Goal: Information Seeking & Learning: Learn about a topic

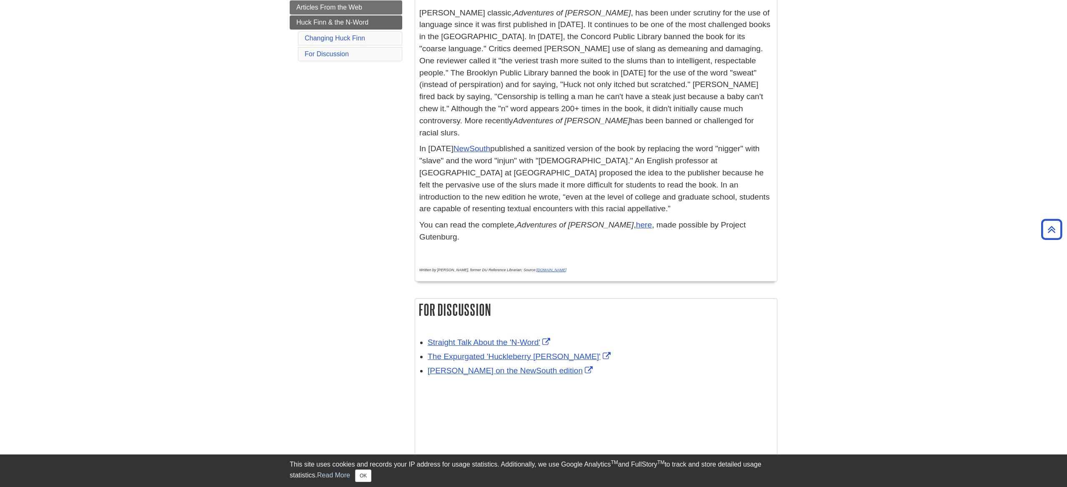
scroll to position [186, 0]
drag, startPoint x: 595, startPoint y: 323, endPoint x: 568, endPoint y: 333, distance: 29.0
click at [595, 334] on li "Straight Talk About the 'N-Word' Teaching Tolerance, a project of the Southern …" at bounding box center [600, 341] width 345 height 14
click at [619, 336] on div "Straight Talk About the 'N-Word'" at bounding box center [600, 342] width 345 height 12
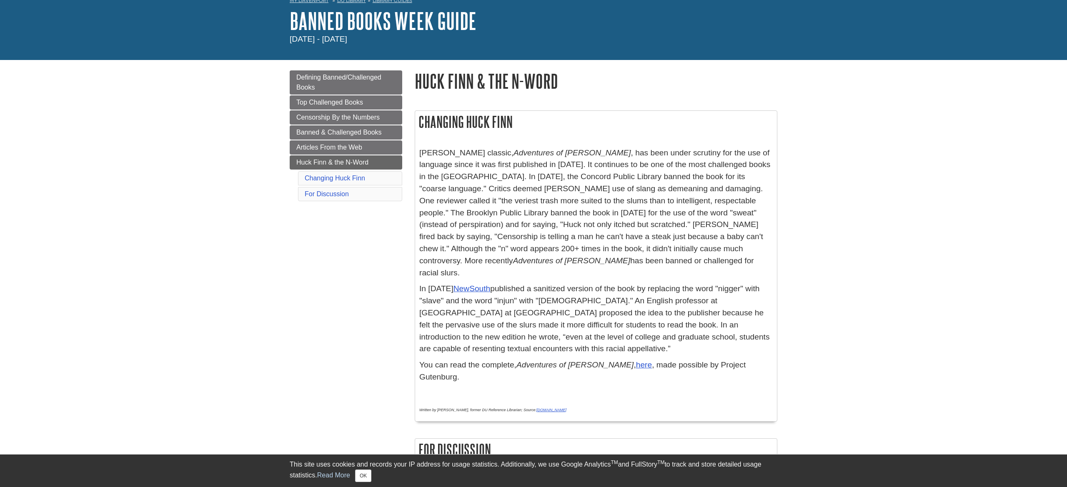
scroll to position [46, 0]
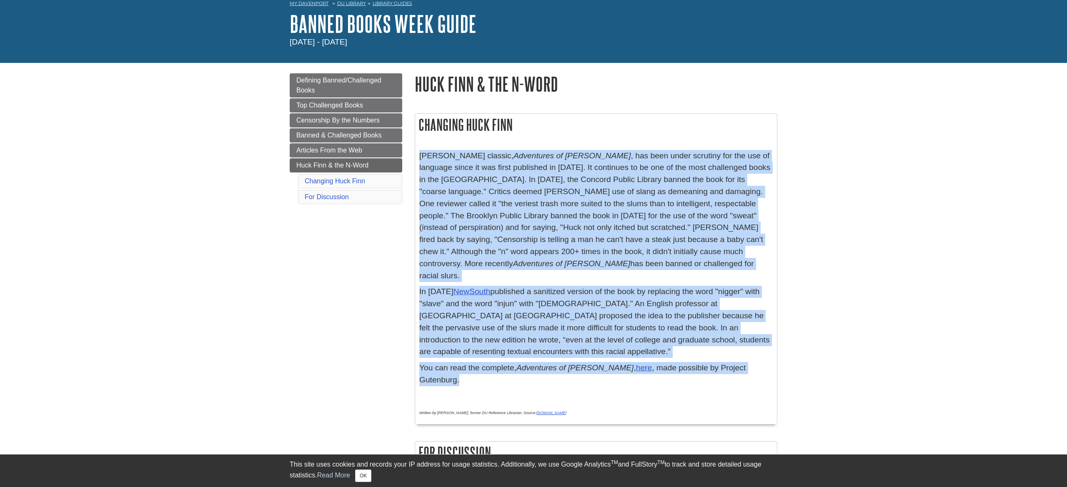
drag, startPoint x: 461, startPoint y: 364, endPoint x: 416, endPoint y: 152, distance: 217.2
click at [416, 152] on div "Mark Twain's classic, Adventures of Huckleberry Finn , has been under scrutiny …" at bounding box center [596, 285] width 362 height 278
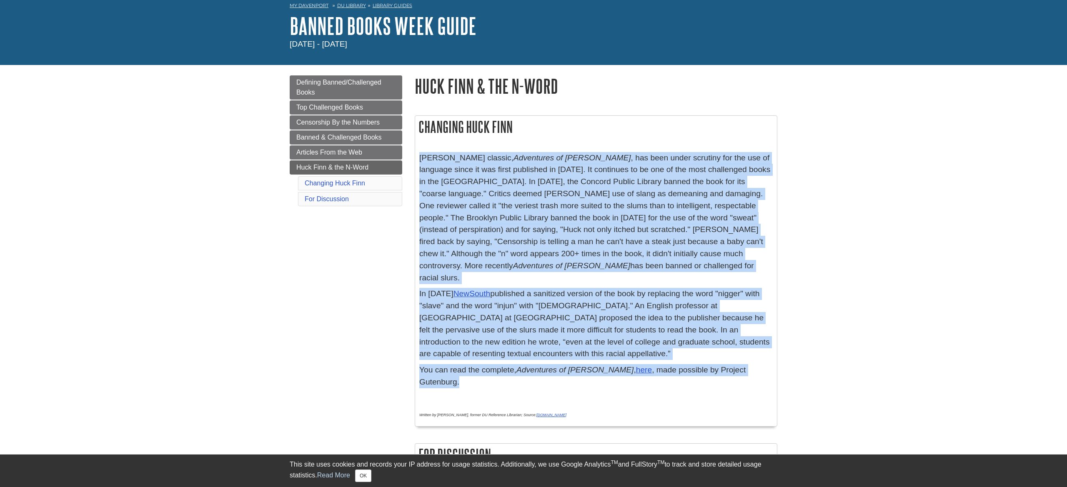
copy div "Mark Twain's classic, Adventures of Huckleberry Finn , has been under scrutiny …"
